Goal: Task Accomplishment & Management: Use online tool/utility

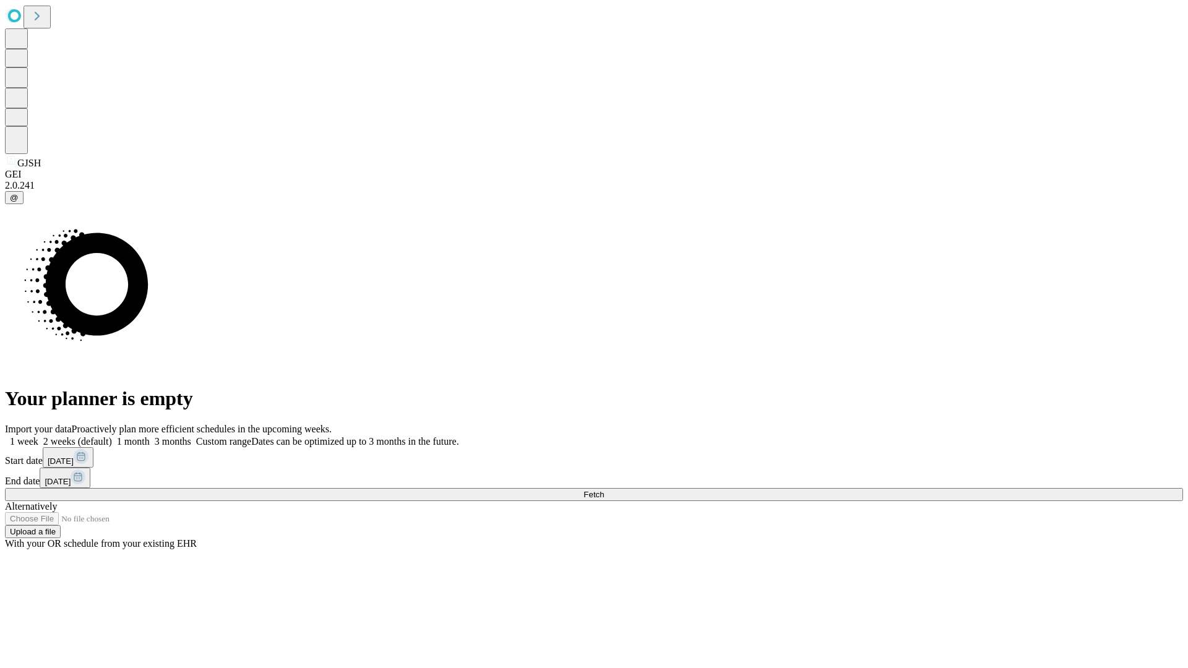
click at [604, 490] on span "Fetch" at bounding box center [593, 494] width 20 height 9
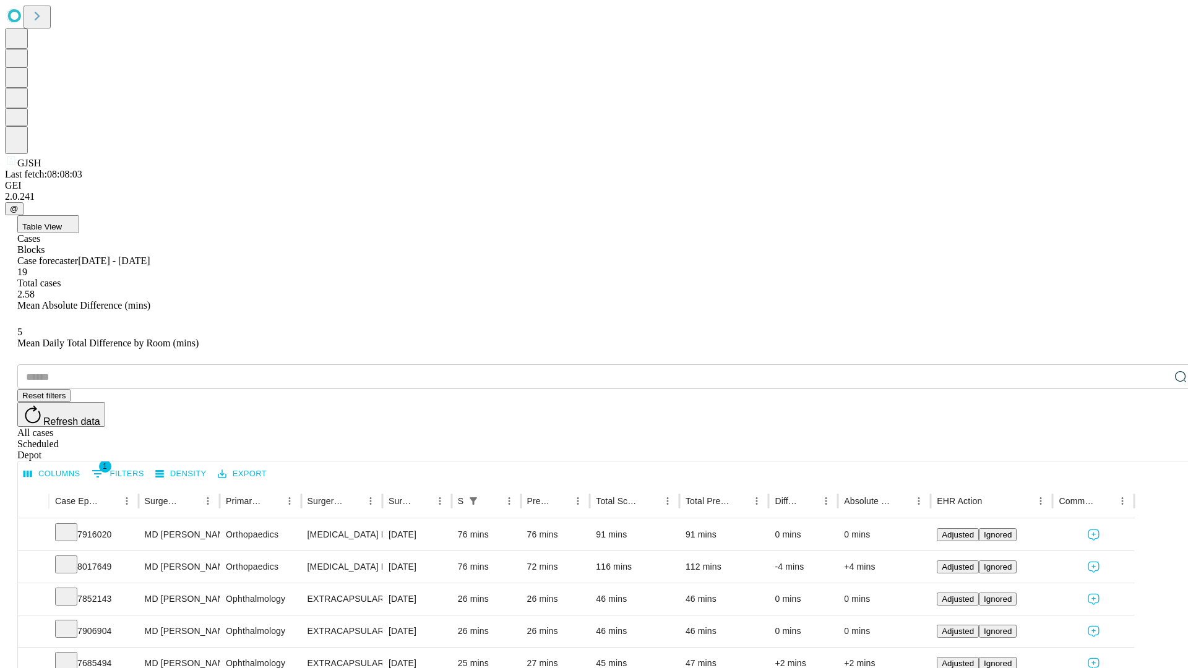
click at [1156, 450] on div "Depot" at bounding box center [606, 455] width 1178 height 11
